Goal: Find specific fact: Find contact information

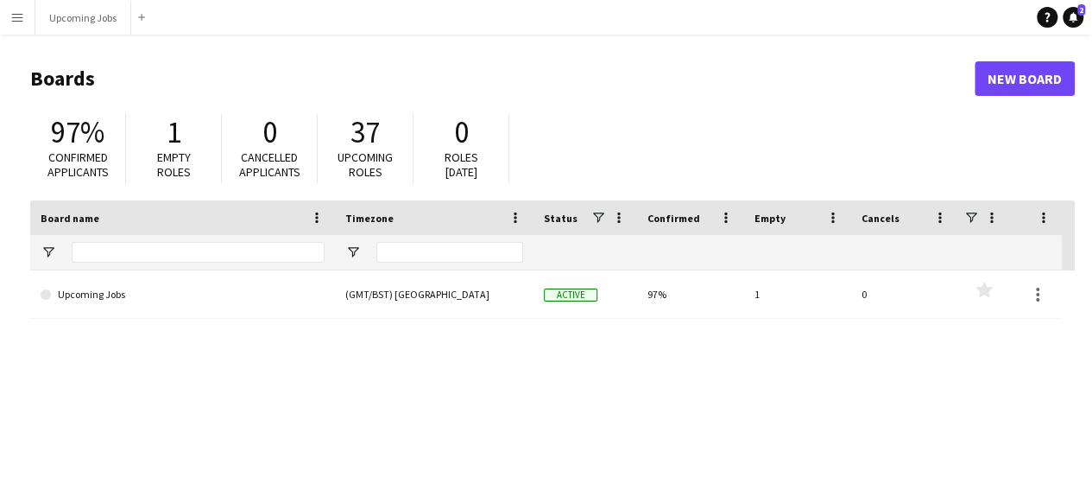
click at [22, 8] on button "Menu" at bounding box center [17, 17] width 35 height 35
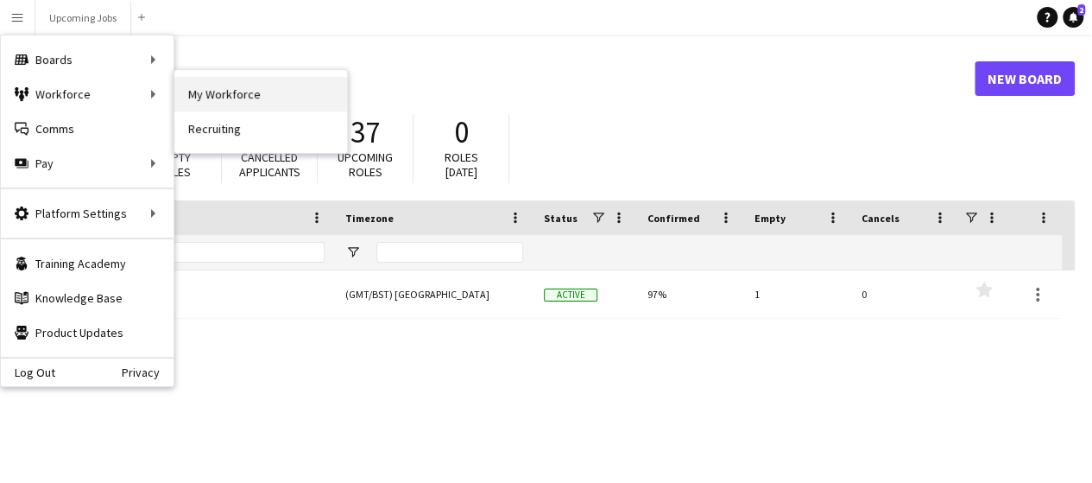
click at [206, 98] on link "My Workforce" at bounding box center [260, 94] width 173 height 35
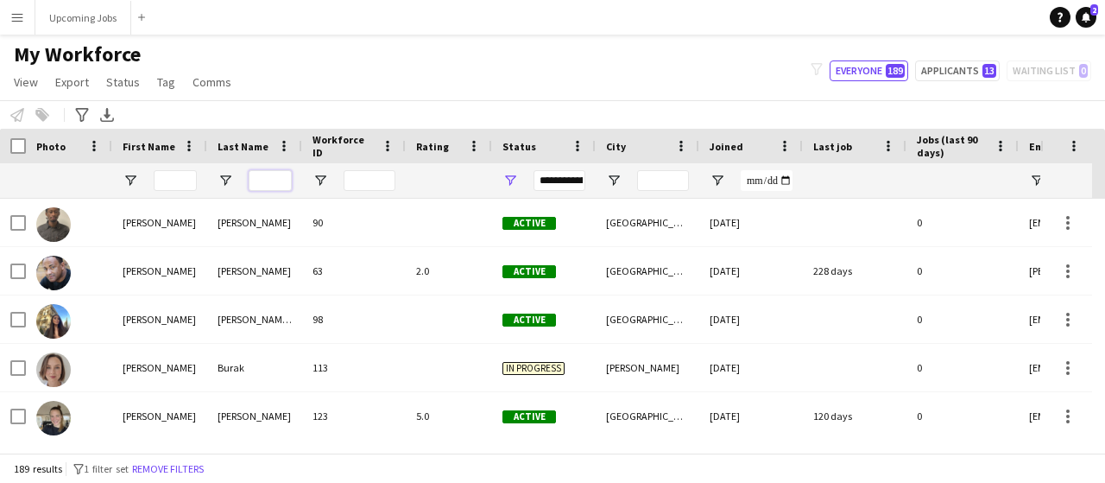
click at [264, 183] on input "Last Name Filter Input" at bounding box center [270, 180] width 43 height 21
type input "****"
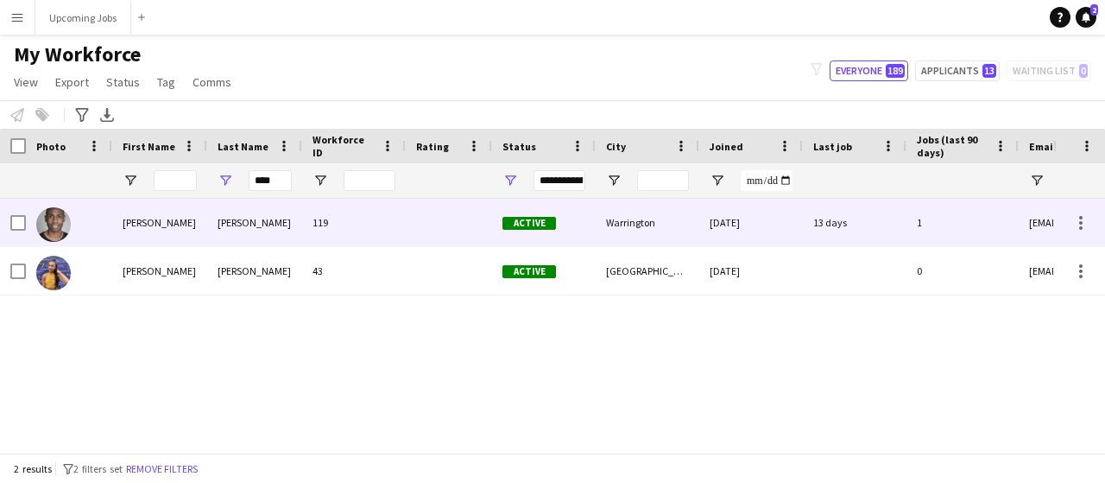
click at [162, 239] on div "[PERSON_NAME]" at bounding box center [159, 222] width 95 height 47
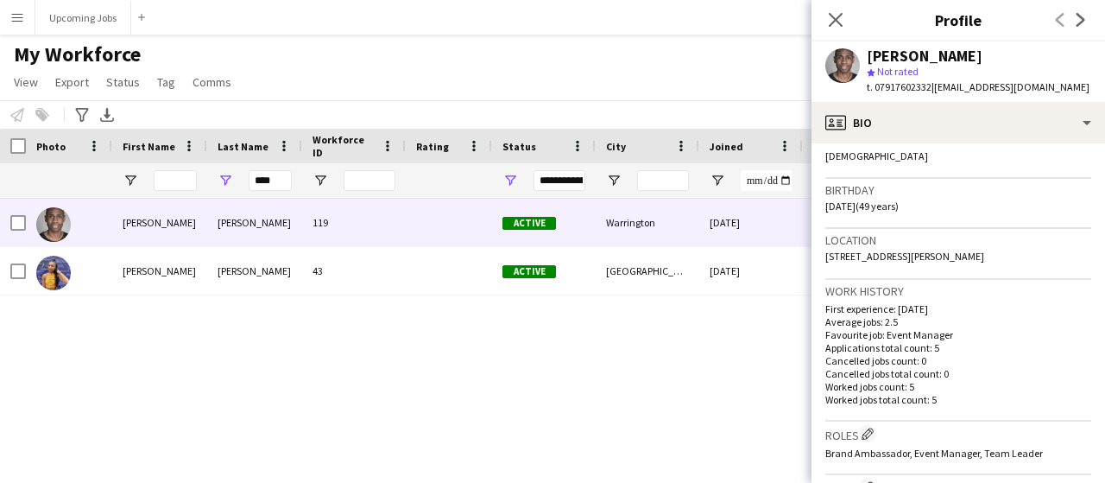
scroll to position [313, 0]
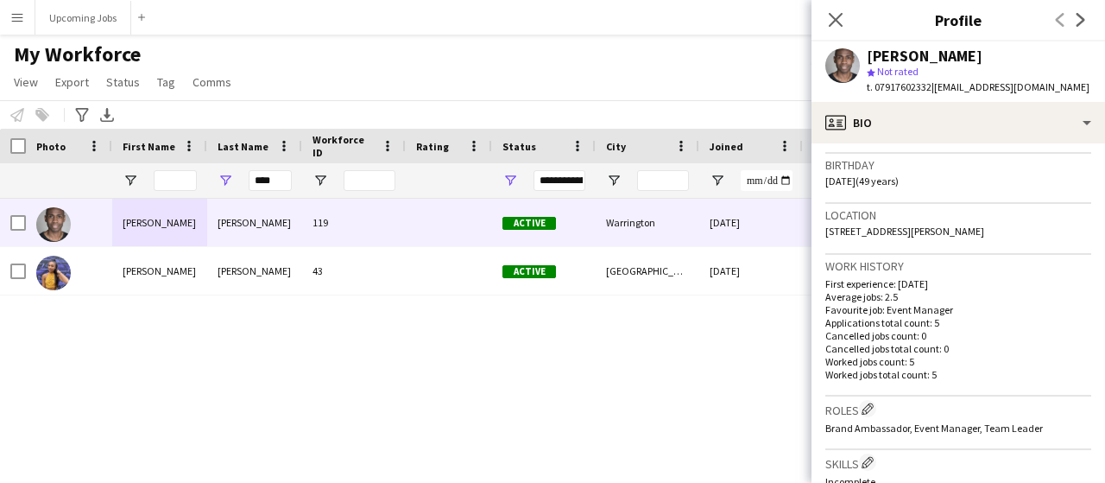
drag, startPoint x: 987, startPoint y: 229, endPoint x: 812, endPoint y: 235, distance: 175.4
click at [812, 235] on app-crew-profile-bio "Open photos pop-in Gender [DEMOGRAPHIC_DATA] Birthday [DEMOGRAPHIC_DATA] (49 ye…" at bounding box center [959, 312] width 294 height 339
copy span "[STREET_ADDRESS][PERSON_NAME]"
